Goal: Transaction & Acquisition: Purchase product/service

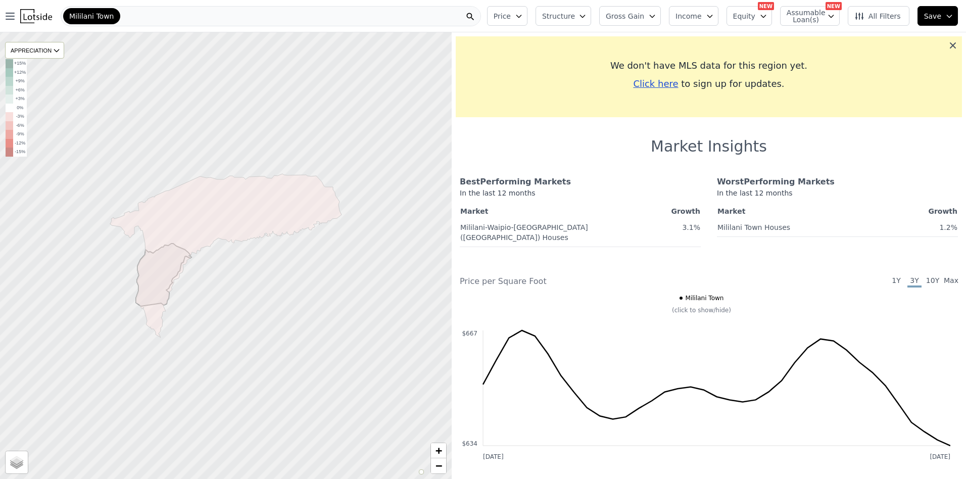
click at [950, 44] on icon at bounding box center [953, 45] width 6 height 6
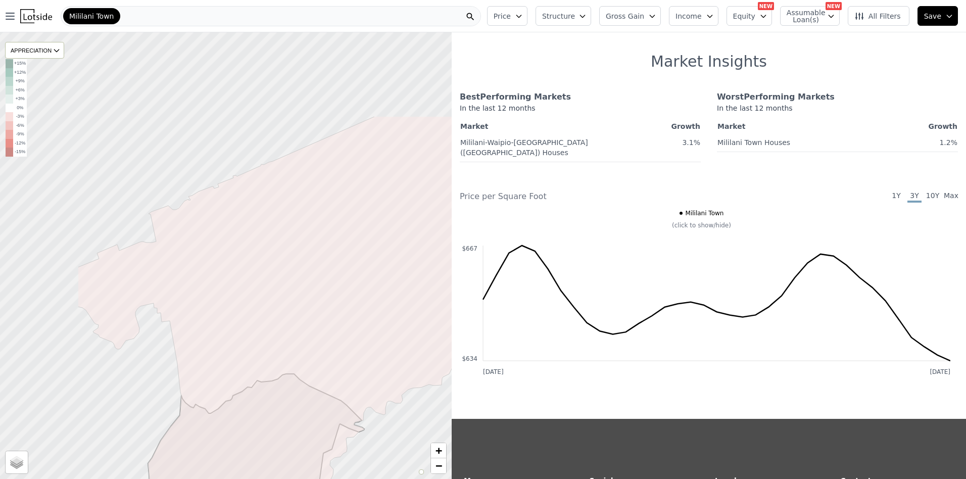
drag, startPoint x: 280, startPoint y: 186, endPoint x: 403, endPoint y: 314, distance: 178.4
click at [403, 314] on icon at bounding box center [349, 384] width 543 height 537
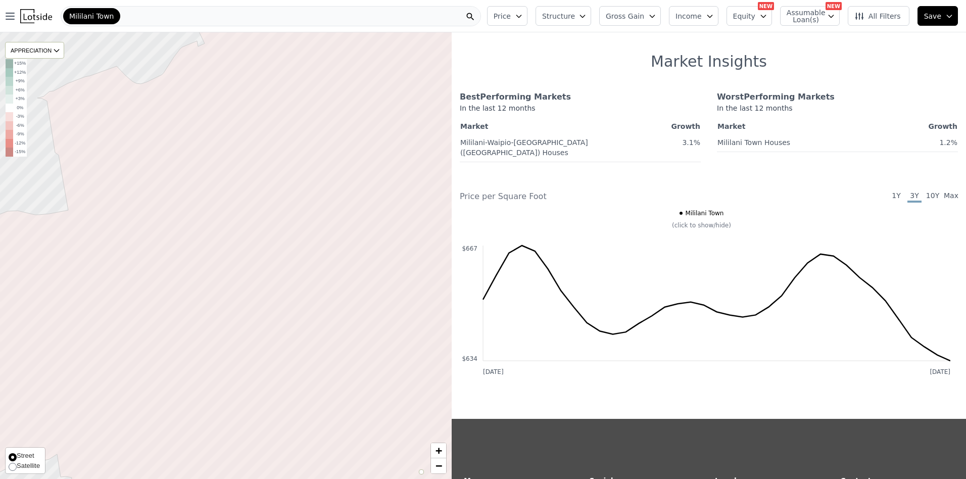
click at [27, 468] on span "Satellite" at bounding box center [28, 465] width 23 height 8
click at [17, 468] on input "Satellite" at bounding box center [13, 467] width 8 height 8
radio input "true"
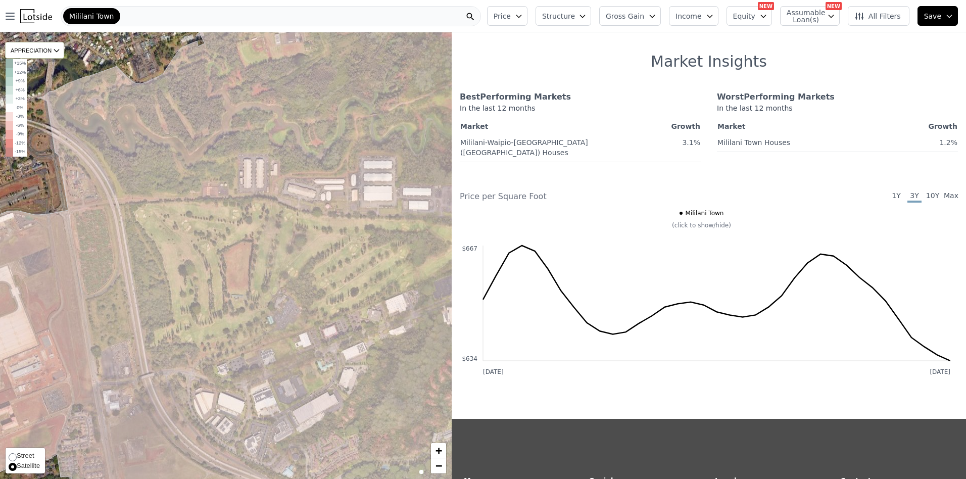
click at [22, 466] on span "Satellite" at bounding box center [28, 465] width 23 height 8
click at [17, 466] on input "Satellite" at bounding box center [13, 467] width 8 height 8
click at [708, 14] on icon "button" at bounding box center [710, 16] width 8 height 8
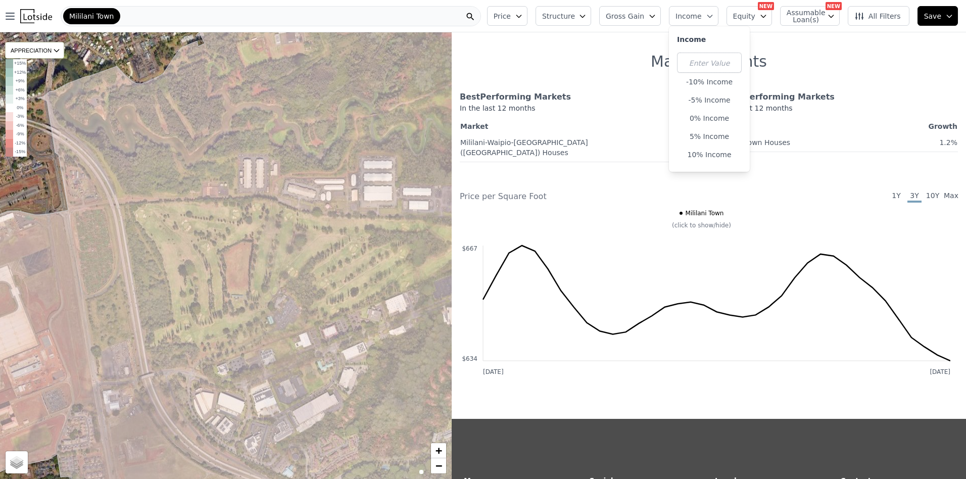
click at [509, 17] on button "Price" at bounding box center [507, 16] width 40 height 20
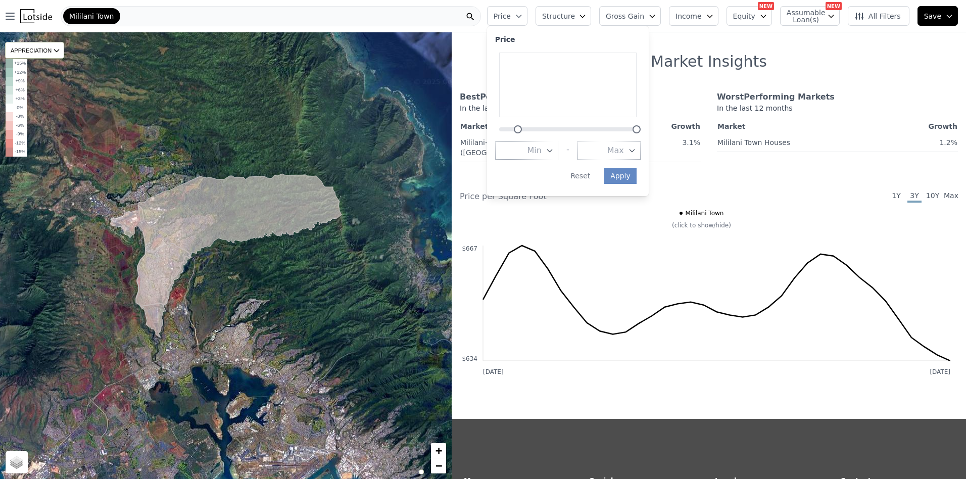
drag, startPoint x: 502, startPoint y: 129, endPoint x: 574, endPoint y: 131, distance: 71.8
click at [515, 123] on div at bounding box center [568, 123] width 146 height 0
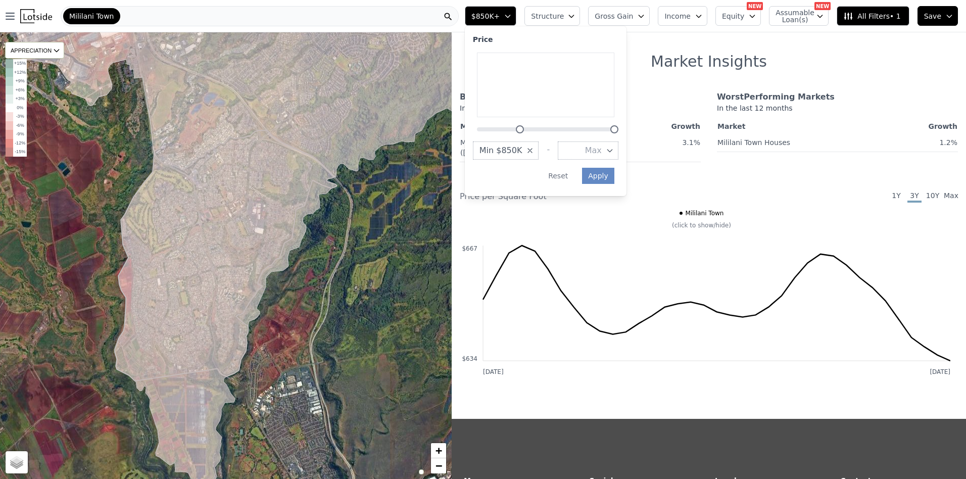
drag, startPoint x: 543, startPoint y: 130, endPoint x: 515, endPoint y: 130, distance: 28.3
click at [515, 123] on div at bounding box center [546, 123] width 146 height 0
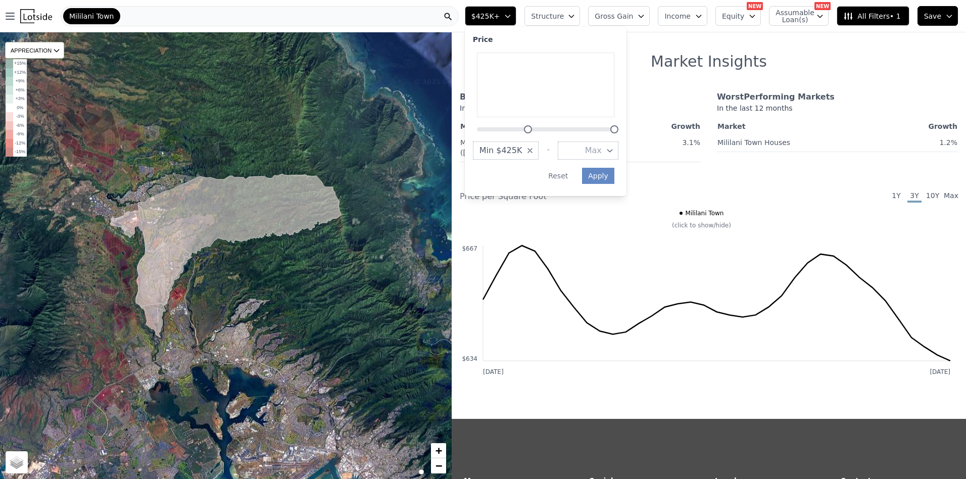
drag, startPoint x: 519, startPoint y: 128, endPoint x: 528, endPoint y: 132, distance: 10.0
click at [528, 132] on div at bounding box center [528, 129] width 8 height 8
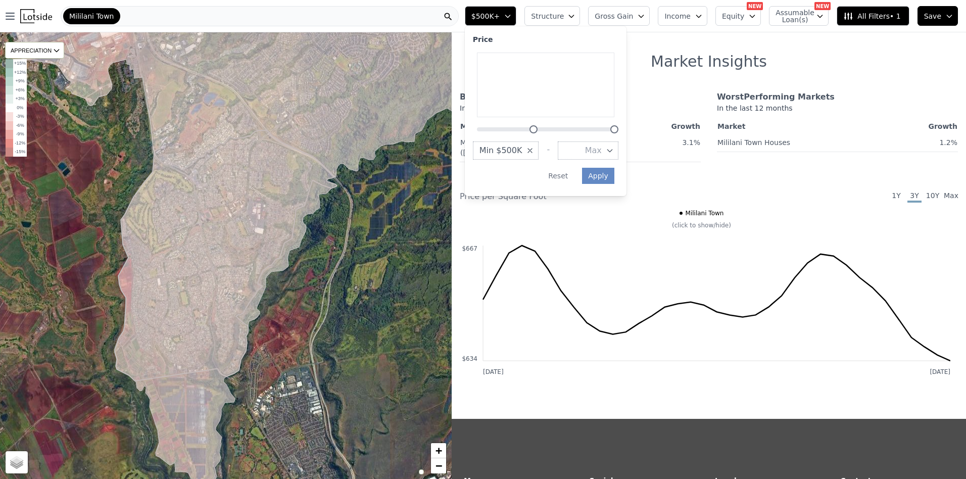
drag, startPoint x: 523, startPoint y: 130, endPoint x: 528, endPoint y: 130, distance: 5.1
click at [526, 123] on div at bounding box center [546, 123] width 146 height 0
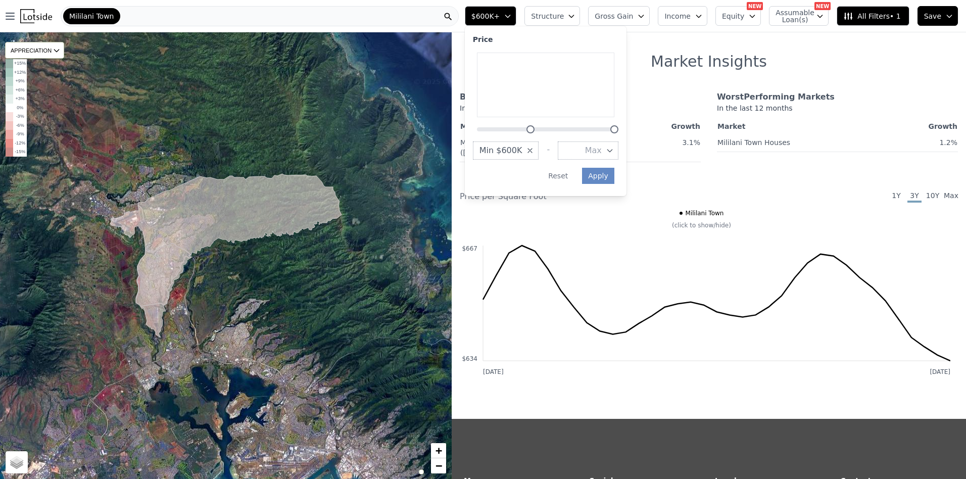
click at [527, 131] on div at bounding box center [531, 129] width 8 height 8
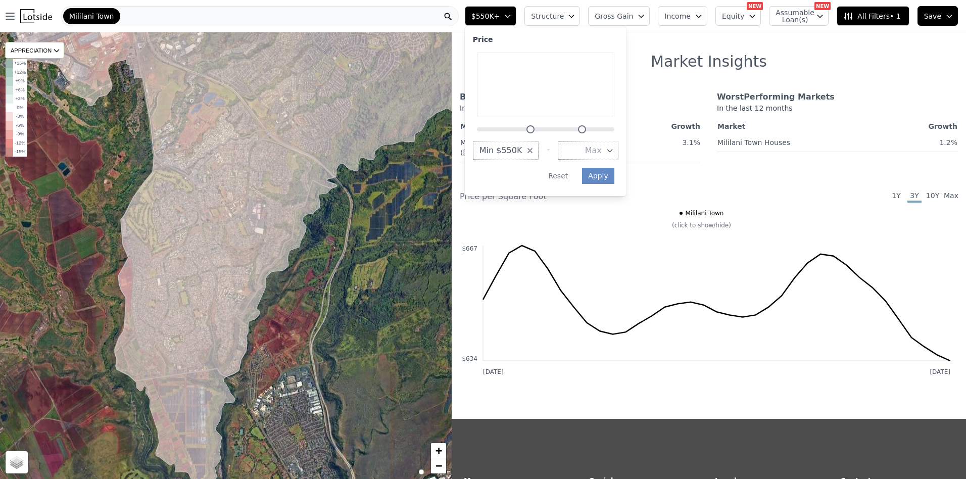
drag, startPoint x: 609, startPoint y: 131, endPoint x: 576, endPoint y: 135, distance: 33.2
click at [553, 135] on div "Price Min $550K - Max Apply Reset" at bounding box center [546, 111] width 162 height 170
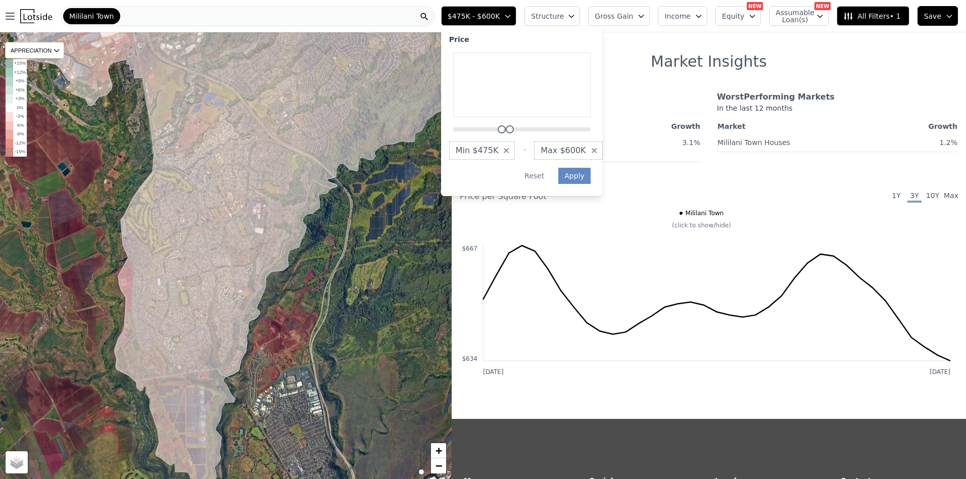
drag, startPoint x: 559, startPoint y: 132, endPoint x: 509, endPoint y: 135, distance: 49.7
click at [509, 135] on div "Price Min $475K - Max $600K Apply Reset" at bounding box center [522, 111] width 162 height 170
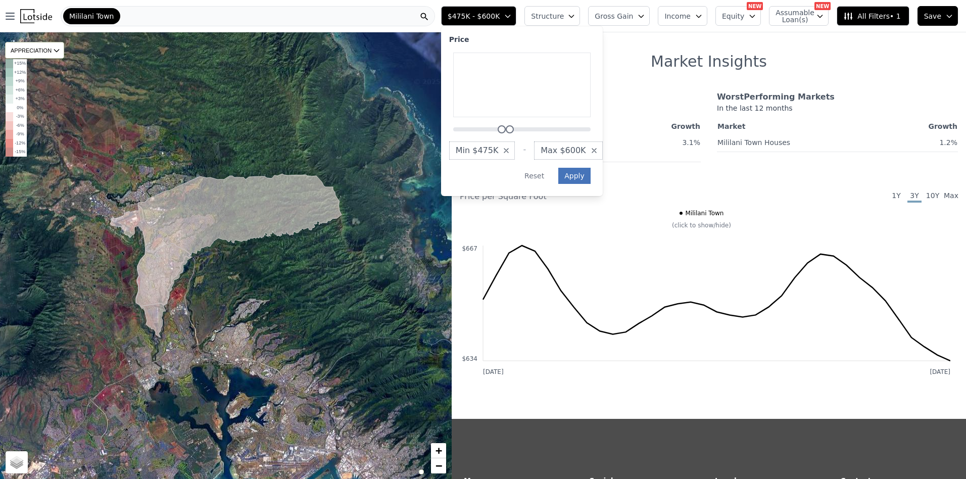
click at [580, 177] on button "Apply" at bounding box center [575, 176] width 32 height 16
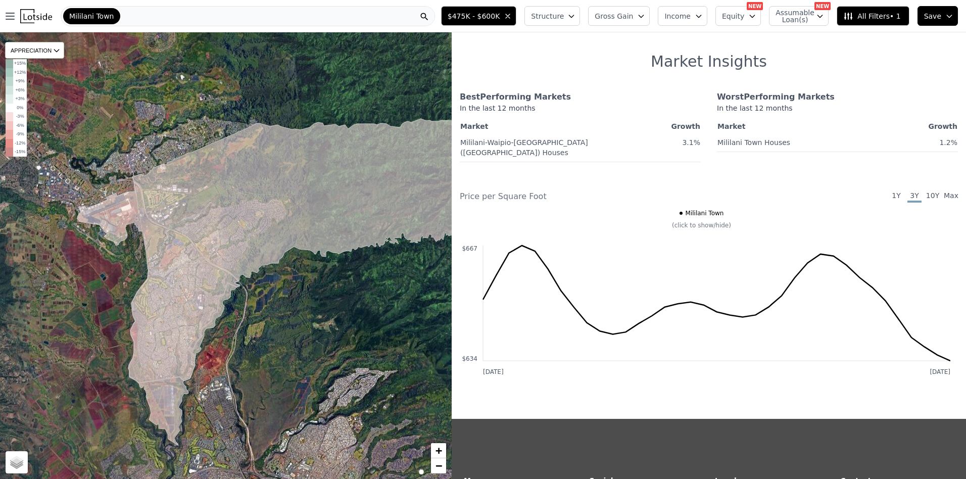
click at [92, 20] on span "Mililani Town" at bounding box center [91, 16] width 45 height 10
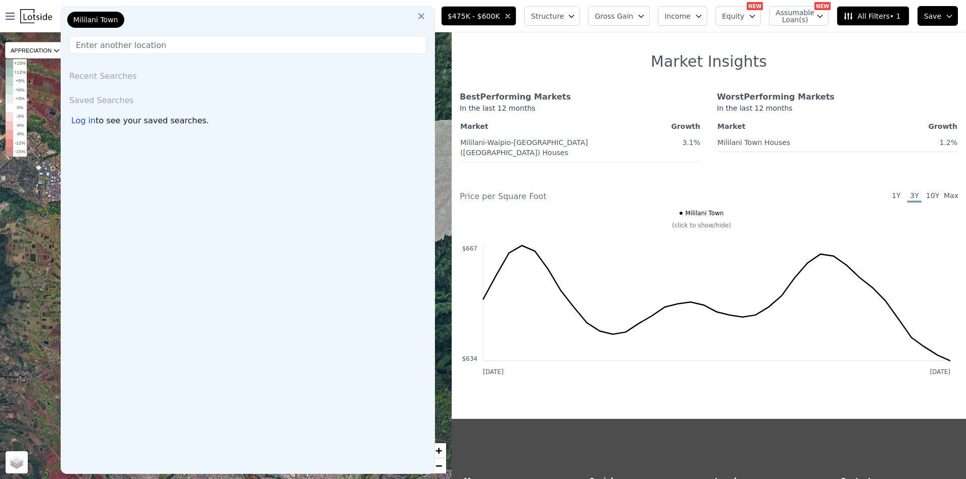
click at [45, 130] on div "APPRECIATION 3M 1Y 3Y +15% +12% +9% +6% +3% 0% -3% -6% -9% -12% -15% Street Sat…" at bounding box center [226, 255] width 452 height 447
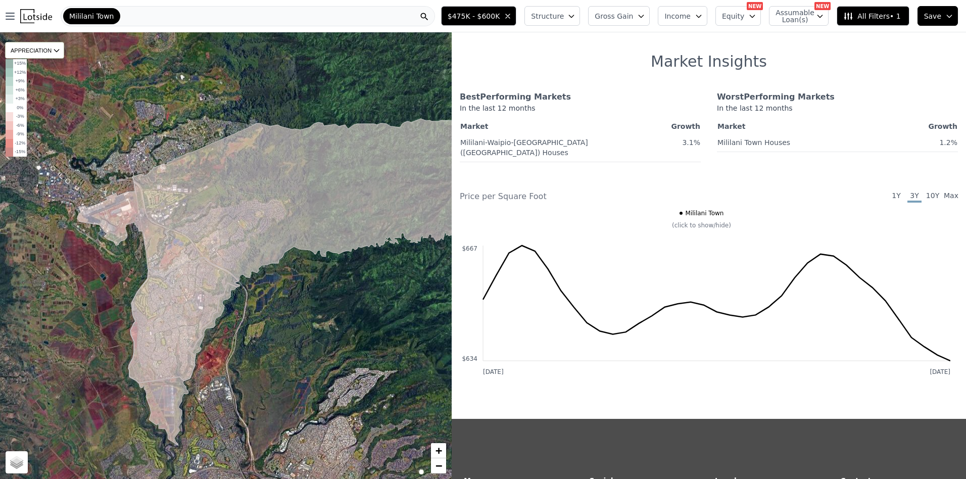
click at [64, 60] on div "APPRECIATION 3M 1Y 3Y +15% +12% +9% +6% +3% 0% -3% -6% -9% -12% -15% Street Sat…" at bounding box center [226, 255] width 452 height 447
click at [61, 51] on icon at bounding box center [57, 51] width 8 height 8
click at [82, 147] on div "APPRECIATION 3M 1Y 3Y +15% +12% +9% +6% +3% 0% -3% -6% -9% -12% -15% Street Sat…" at bounding box center [226, 255] width 452 height 447
